Goal: Information Seeking & Learning: Learn about a topic

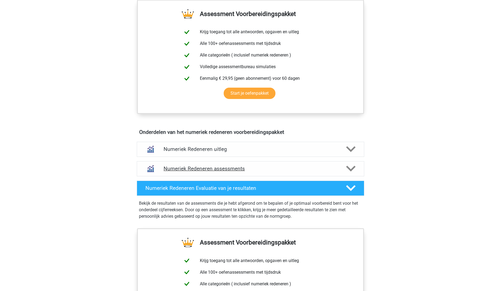
scroll to position [217, 0]
click at [350, 148] on icon at bounding box center [350, 148] width 9 height 9
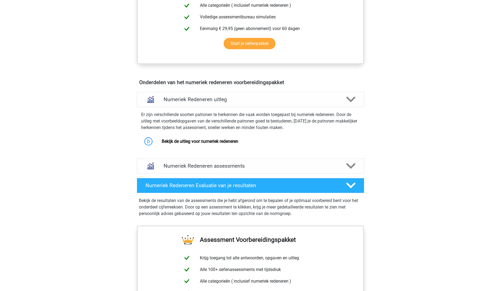
scroll to position [271, 0]
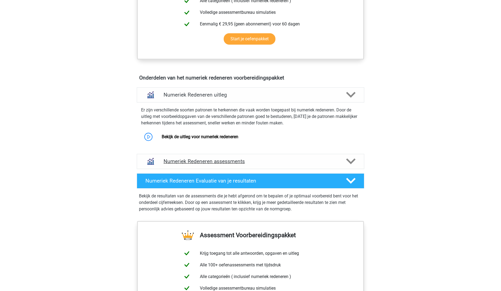
click at [350, 158] on icon at bounding box center [350, 161] width 9 height 9
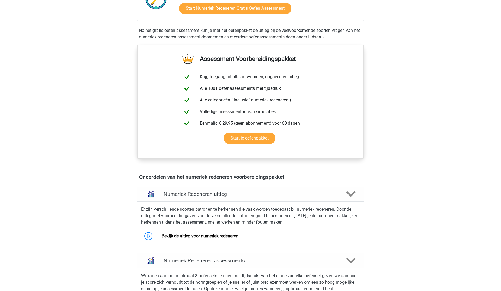
scroll to position [62, 0]
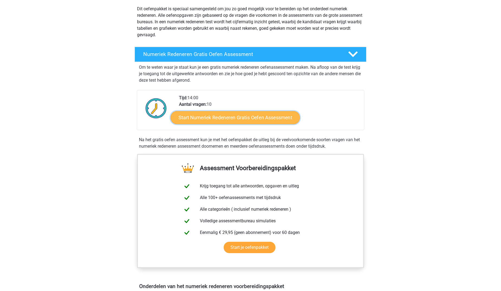
click at [224, 119] on link "Start Numeriek Redeneren Gratis Oefen Assessment" at bounding box center [235, 117] width 129 height 13
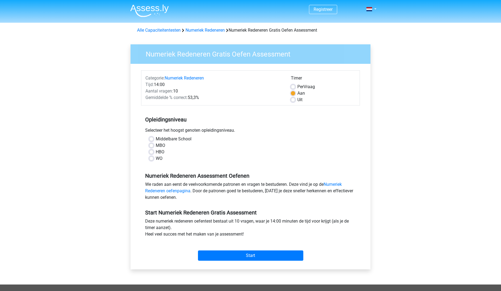
click at [297, 101] on label "Uit" at bounding box center [299, 100] width 5 height 6
click at [294, 101] on input "Uit" at bounding box center [293, 99] width 4 height 5
radio input "true"
click at [156, 160] on label "WO" at bounding box center [159, 158] width 7 height 6
click at [151, 160] on input "WO" at bounding box center [151, 157] width 4 height 5
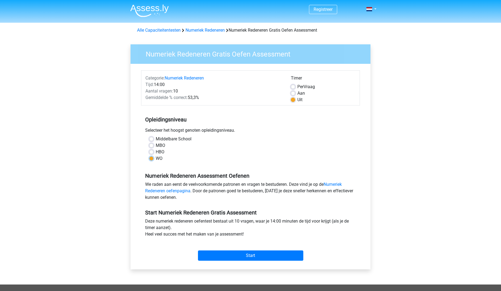
radio input "true"
click at [175, 191] on link "Numeriek Redeneren oefenpagina" at bounding box center [243, 188] width 197 height 12
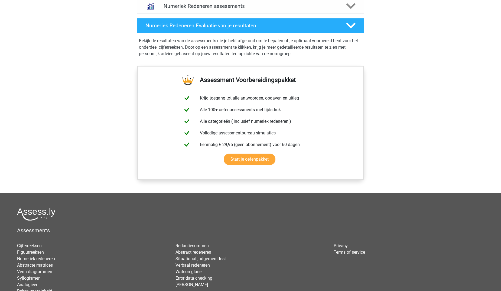
scroll to position [271, 0]
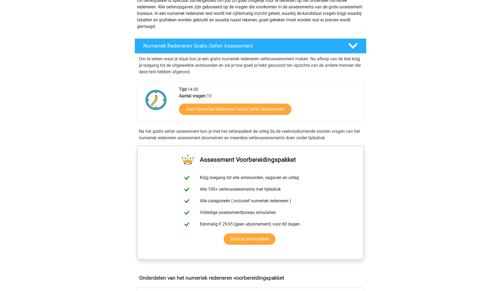
scroll to position [81, 0]
